Goal: Information Seeking & Learning: Learn about a topic

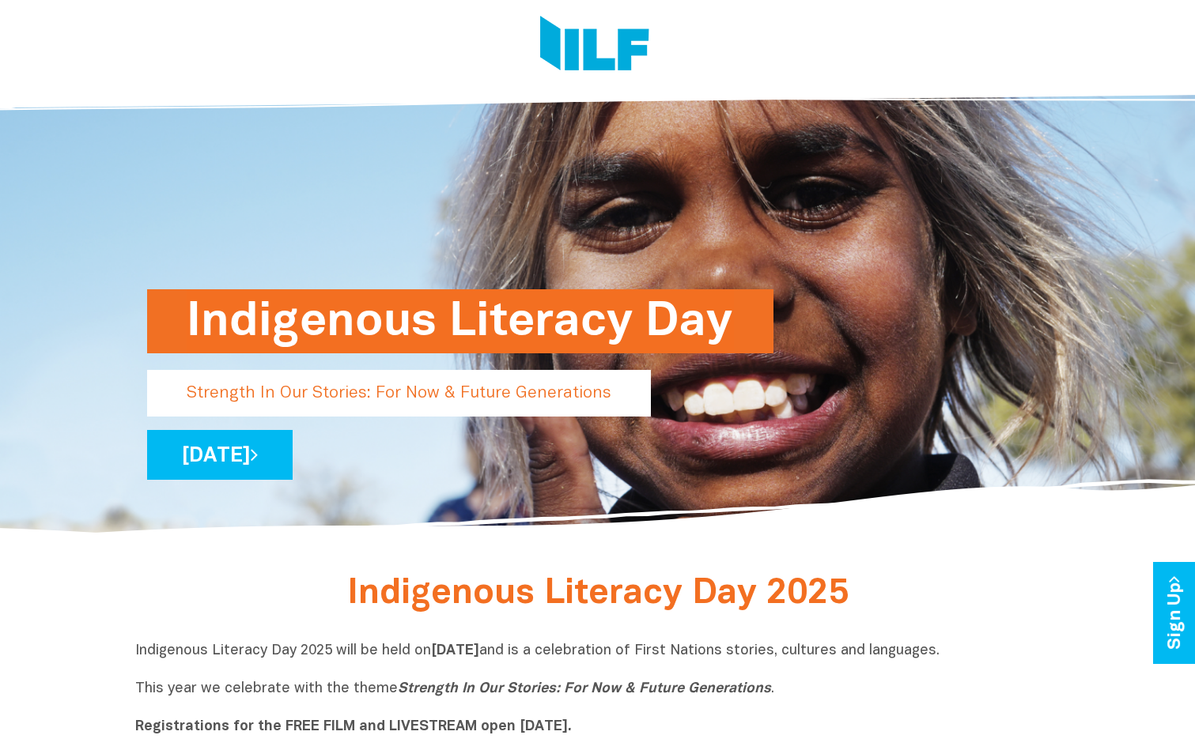
click at [660, 406] on div "Indigenous Literacy Day" at bounding box center [597, 375] width 901 height 63
click at [592, 401] on p "Strength In Our Stories: For Now & Future Generations" at bounding box center [399, 393] width 504 height 47
drag, startPoint x: 605, startPoint y: 402, endPoint x: 209, endPoint y: 405, distance: 396.1
click at [209, 405] on p "Strength In Our Stories: For Now & Future Generations" at bounding box center [399, 393] width 504 height 47
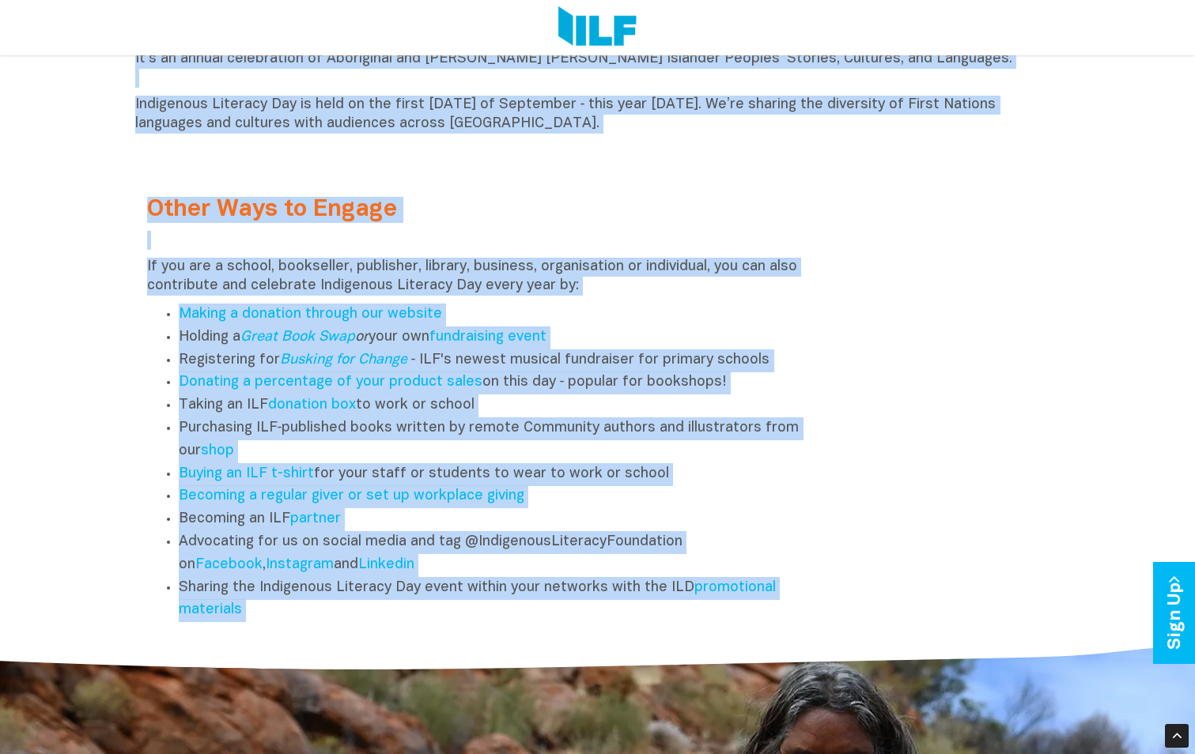
scroll to position [1852, 0]
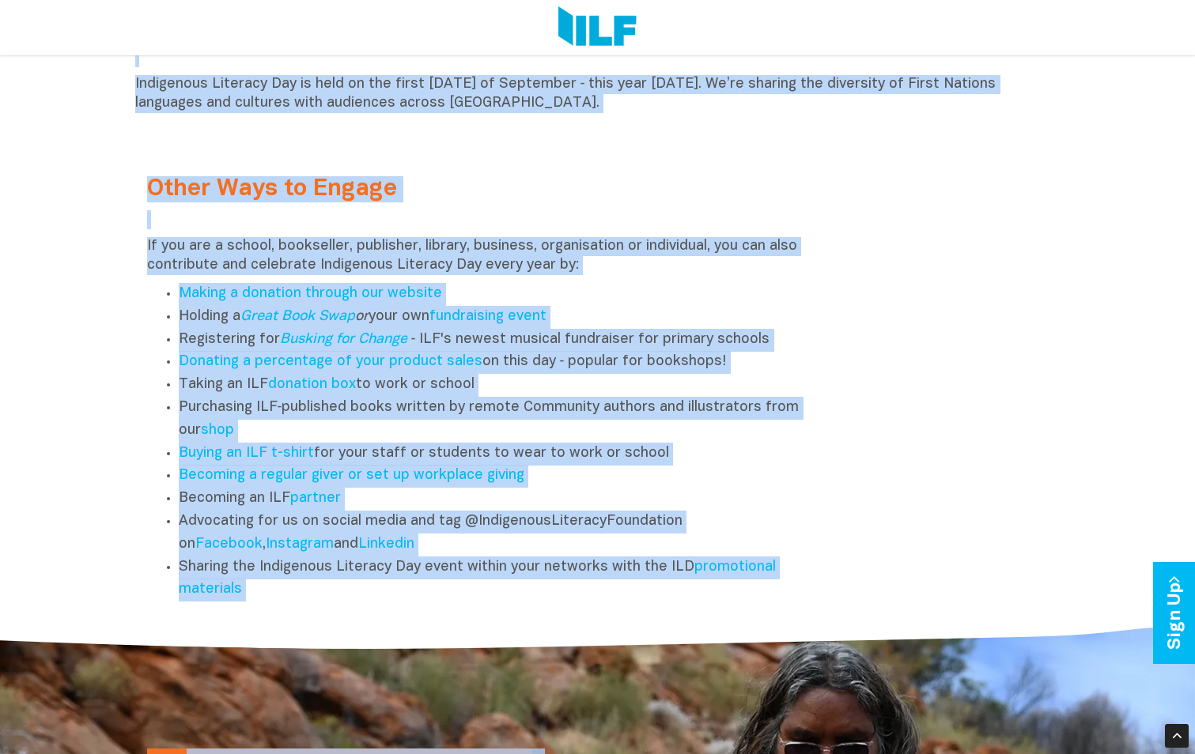
drag, startPoint x: 349, startPoint y: 348, endPoint x: 841, endPoint y: 679, distance: 593.6
click at [841, 679] on body "Indigenous Literacy Day Strength In Our Stories: For Now & Future Generations […" at bounding box center [597, 113] width 1195 height 3930
copy body "Loremipsum Dolorsit Ame 4967 Consectetu Adipisci Eli 8160 sedd ei temp in Utlab…"
click at [617, 640] on div at bounding box center [597, 656] width 1195 height 70
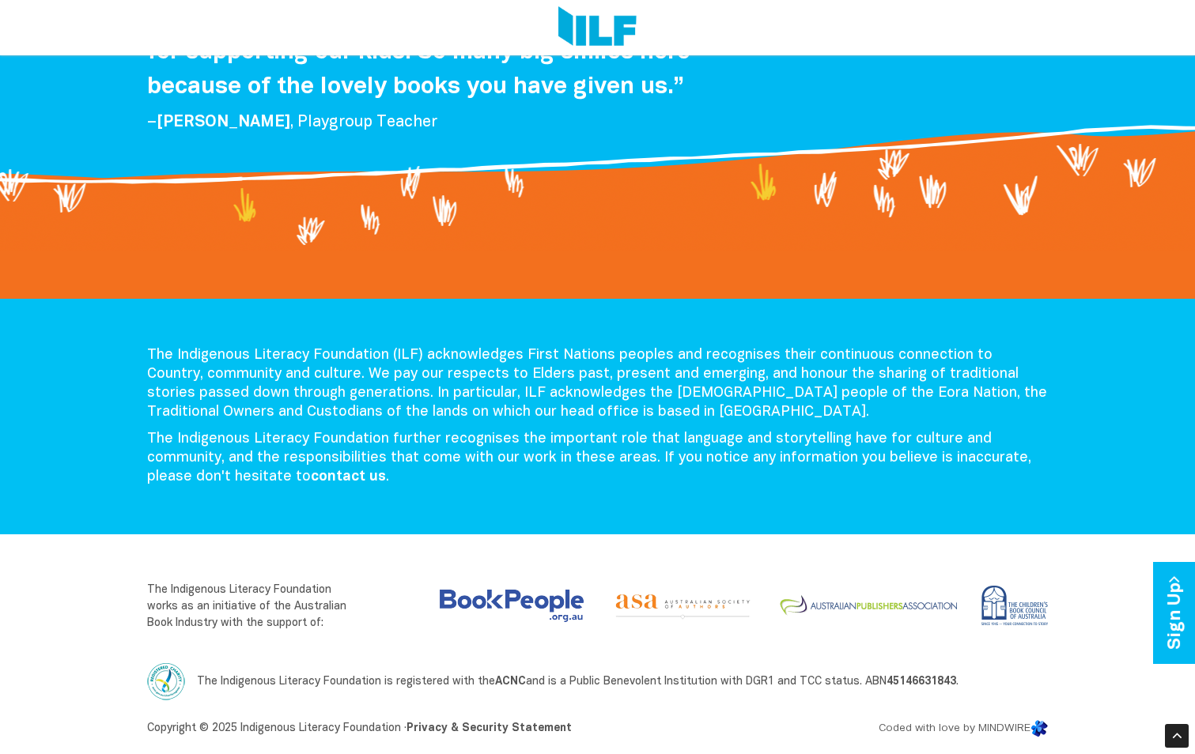
scroll to position [2472, 0]
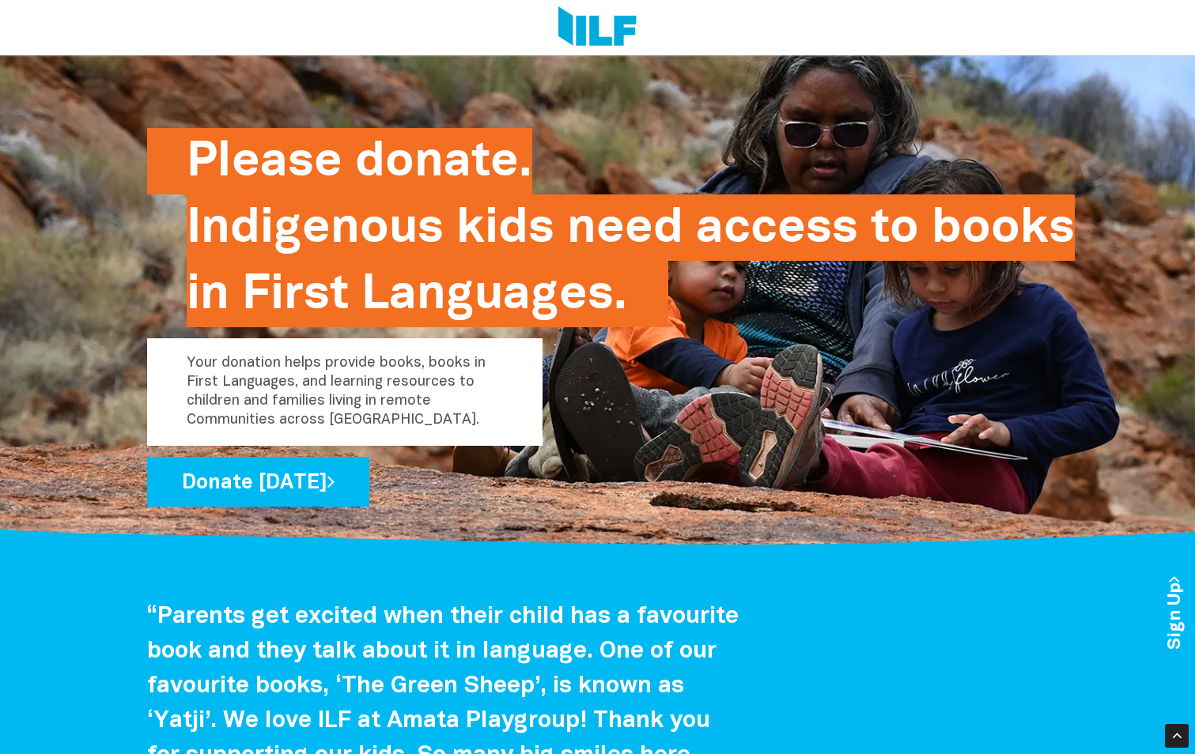
click at [879, 552] on div at bounding box center [597, 521] width 1195 height 61
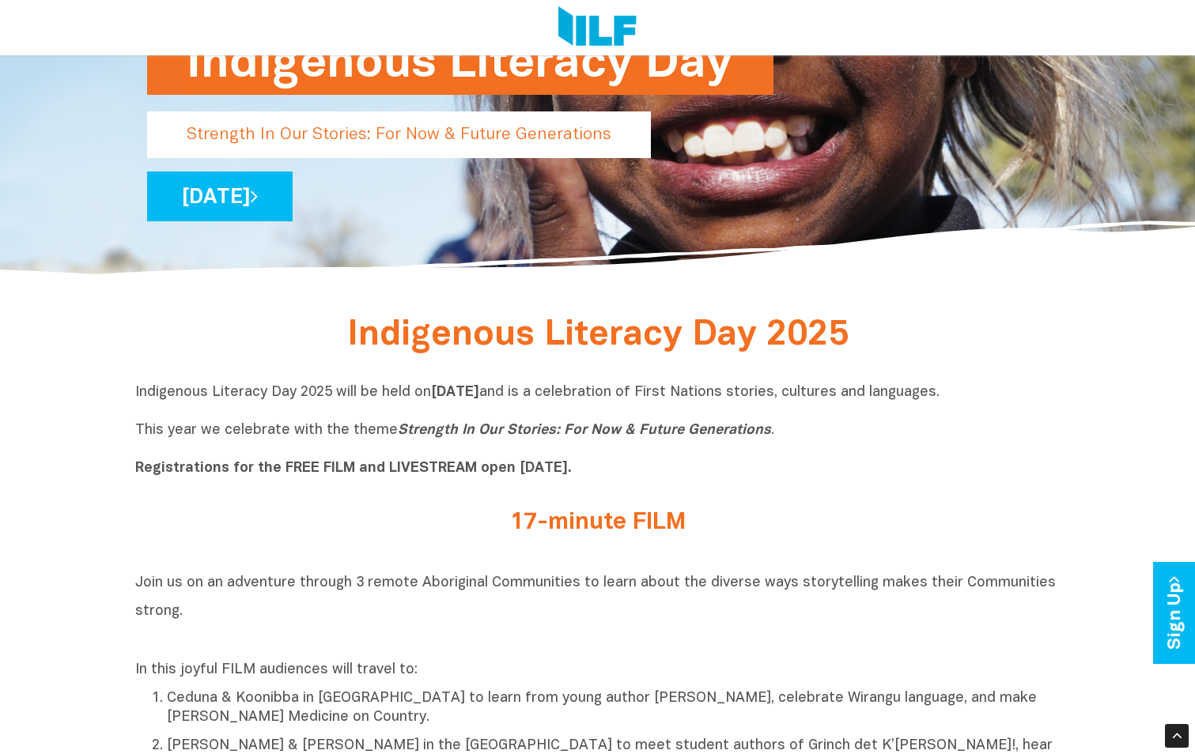
scroll to position [0, 0]
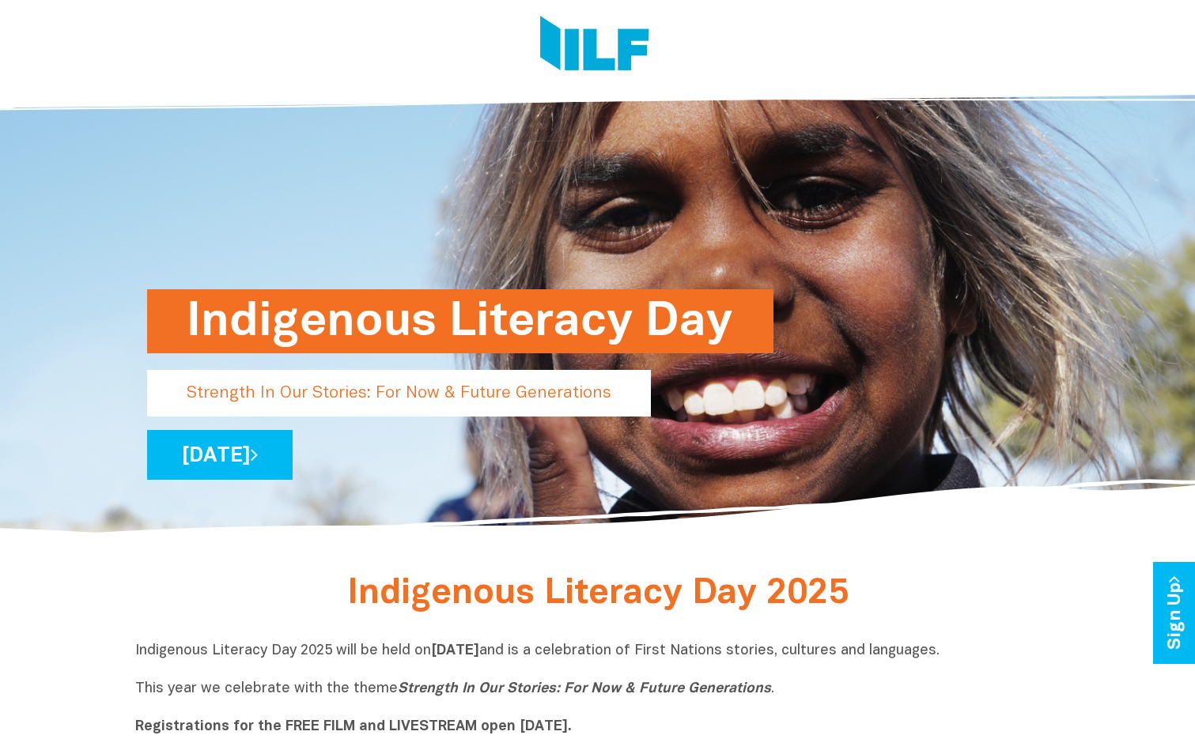
click at [627, 331] on h1 "Indigenous Literacy Day" at bounding box center [460, 321] width 547 height 64
click at [719, 336] on h1 "Indigenous Literacy Day" at bounding box center [460, 321] width 547 height 64
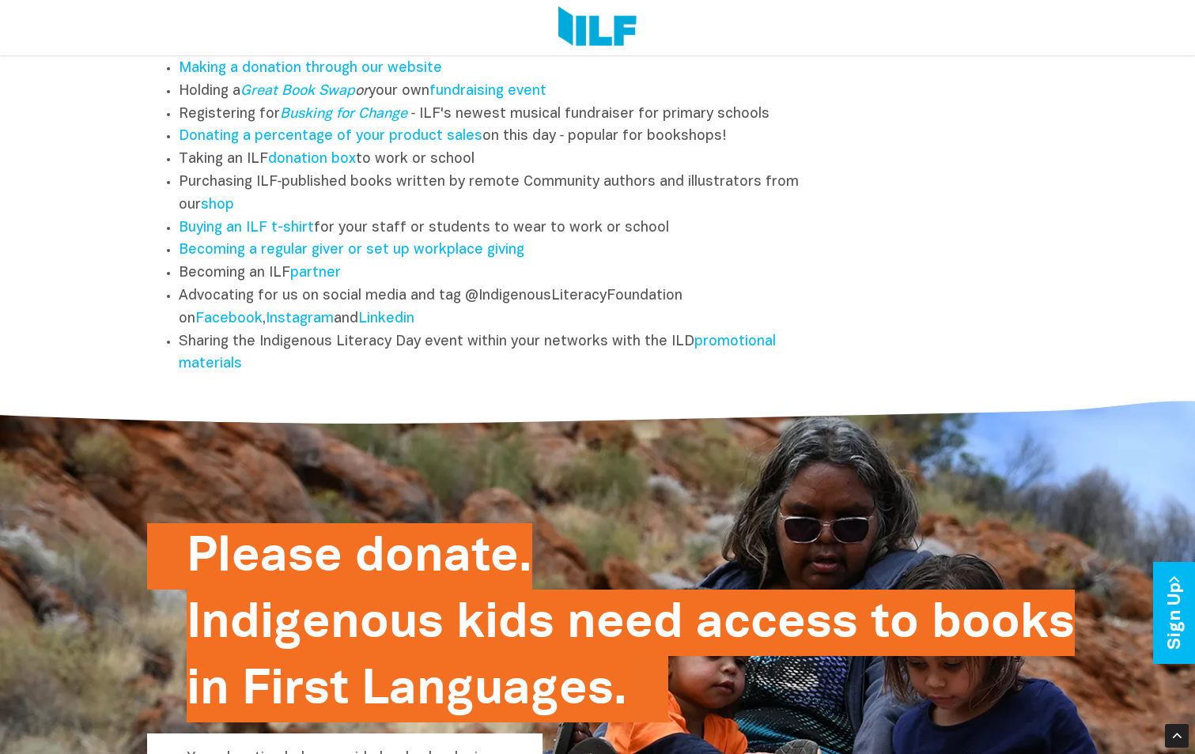
scroll to position [1603, 0]
